Goal: Navigation & Orientation: Find specific page/section

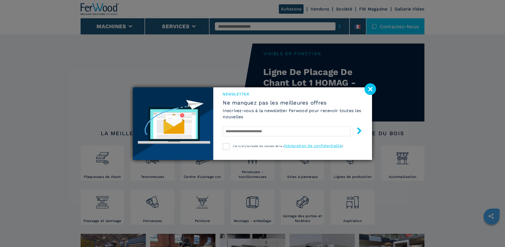
click at [370, 89] on image at bounding box center [371, 89] width 12 height 12
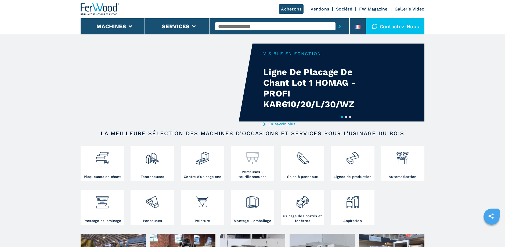
click at [243, 166] on div at bounding box center [252, 158] width 41 height 23
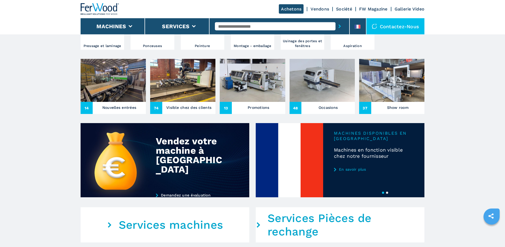
scroll to position [183, 0]
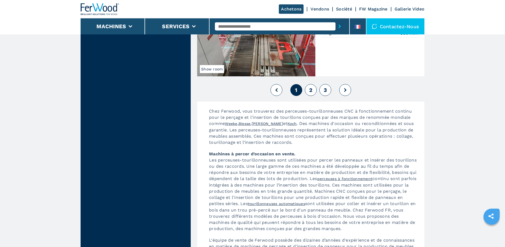
scroll to position [1198, 0]
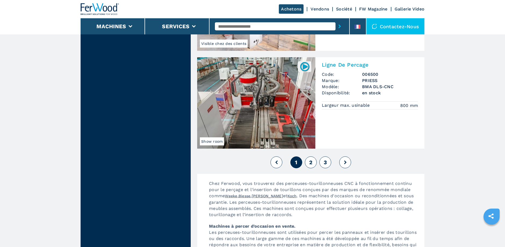
click at [311, 159] on span "2" at bounding box center [310, 162] width 3 height 6
click at [312, 159] on span "2" at bounding box center [310, 162] width 3 height 6
click at [322, 156] on button "3" at bounding box center [326, 162] width 12 height 12
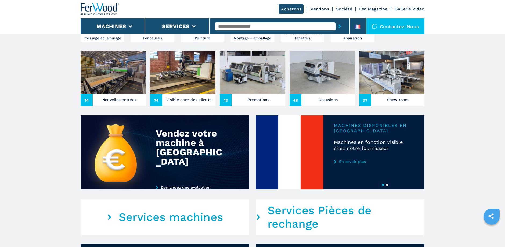
scroll to position [183, 0]
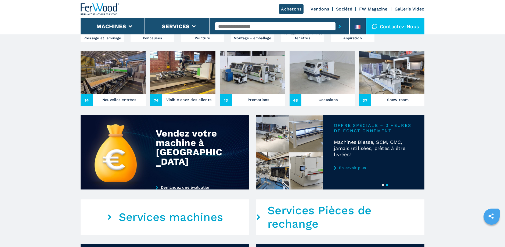
click at [316, 85] on img at bounding box center [322, 72] width 65 height 43
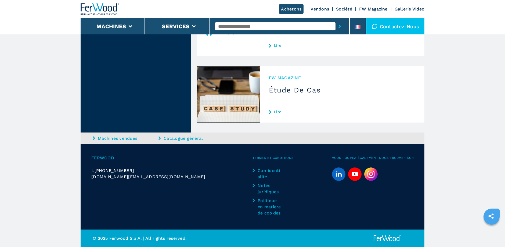
scroll to position [1252, 0]
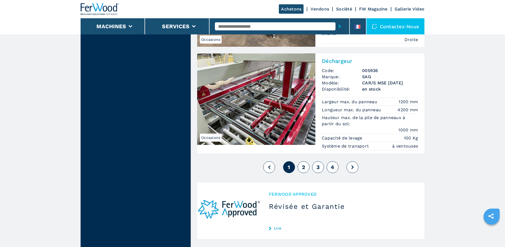
click at [302, 166] on button "2" at bounding box center [304, 167] width 12 height 12
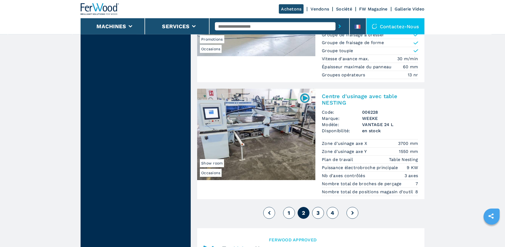
scroll to position [1244, 0]
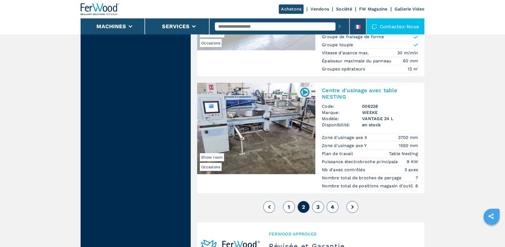
click at [318, 207] on span "3" at bounding box center [318, 207] width 3 height 6
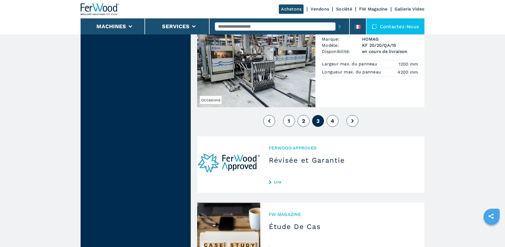
scroll to position [1323, 0]
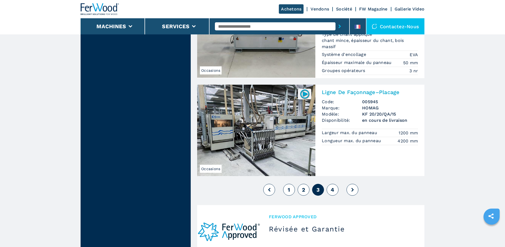
click at [332, 189] on span "4" at bounding box center [332, 190] width 3 height 6
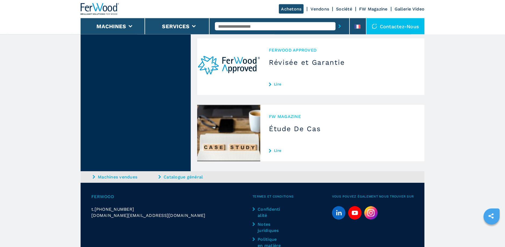
scroll to position [1463, 0]
